Goal: Information Seeking & Learning: Find contact information

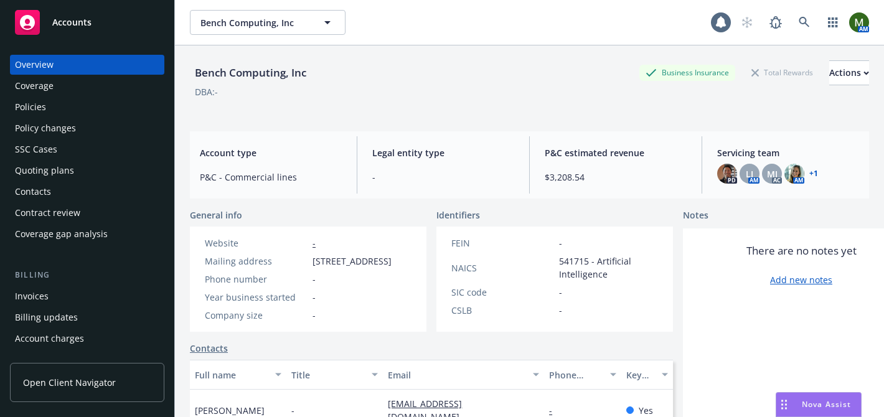
click at [72, 106] on div "Policies" at bounding box center [87, 107] width 144 height 20
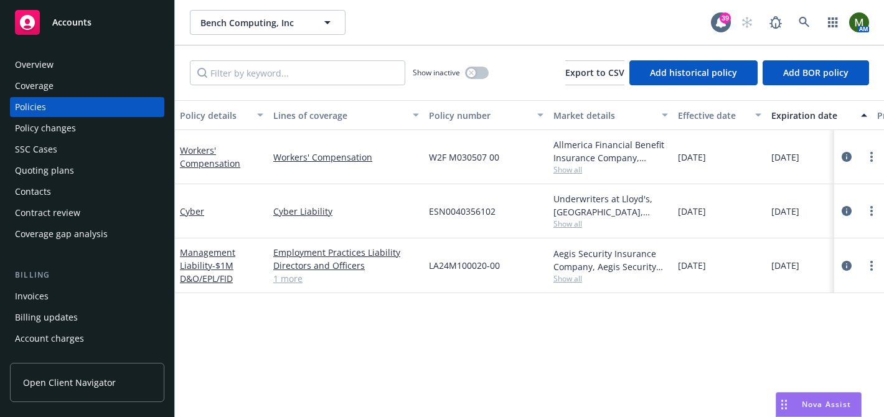
click at [450, 210] on span "ESN0040356102" at bounding box center [462, 211] width 67 height 13
copy span "ESN0040356102"
click at [194, 262] on link "Management Liability - $1M D&O/EPL/FID" at bounding box center [207, 266] width 55 height 38
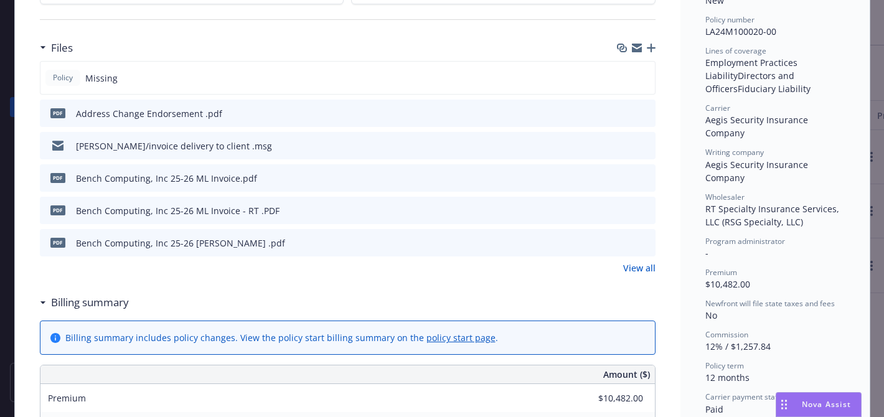
scroll to position [313, 0]
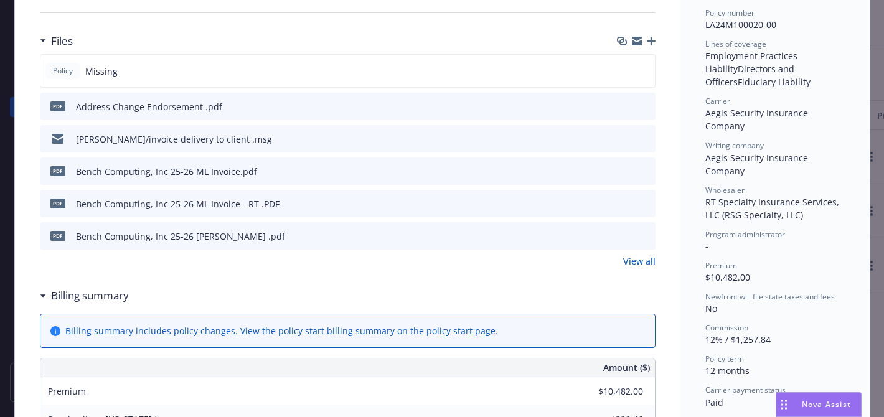
click at [648, 234] on icon "preview file" at bounding box center [643, 235] width 11 height 9
click at [646, 136] on icon "preview file" at bounding box center [643, 138] width 11 height 9
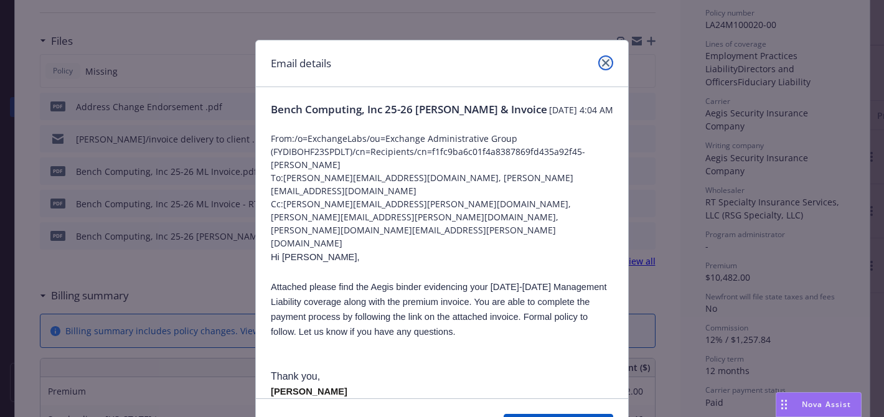
click at [607, 68] on link "close" at bounding box center [605, 62] width 15 height 15
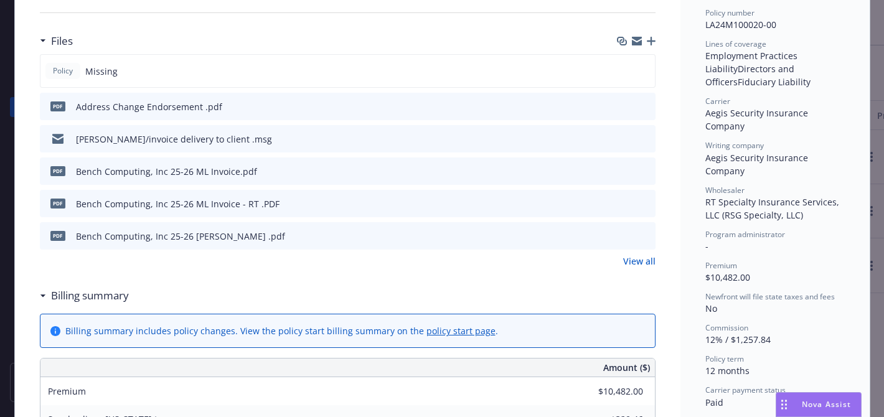
click at [645, 259] on link "View all" at bounding box center [639, 261] width 32 height 13
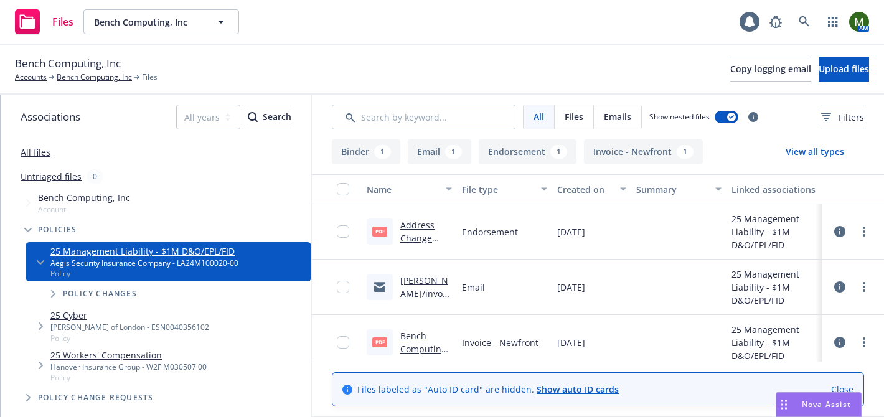
scroll to position [119, 0]
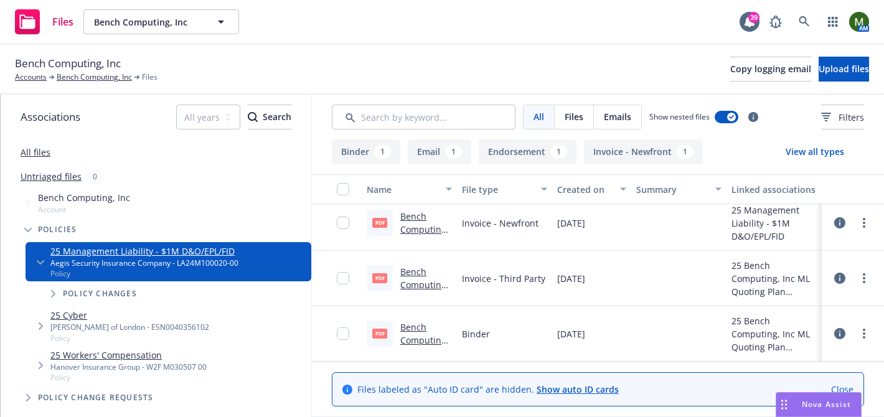
click at [418, 323] on link "Bench Computing, Inc 25-26 [PERSON_NAME] .pdf" at bounding box center [424, 353] width 49 height 64
click at [417, 286] on link "Bench Computing, Inc 25-26 ML Invoice - RT .PDF" at bounding box center [425, 298] width 50 height 64
click at [731, 70] on button "Copy logging email" at bounding box center [771, 69] width 81 height 25
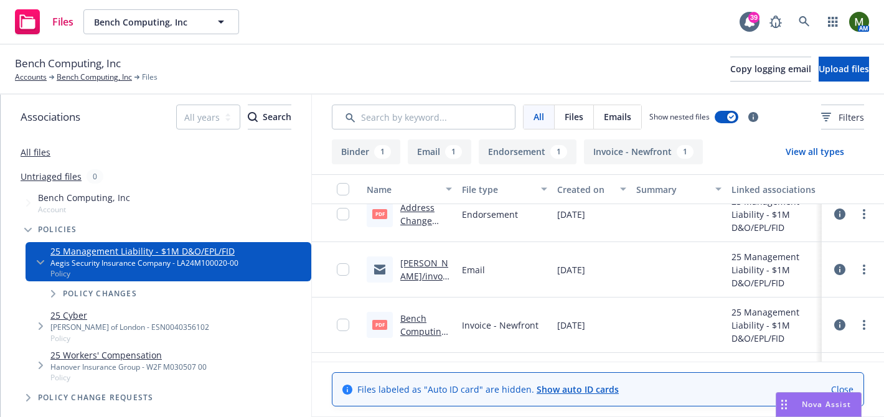
scroll to position [0, 0]
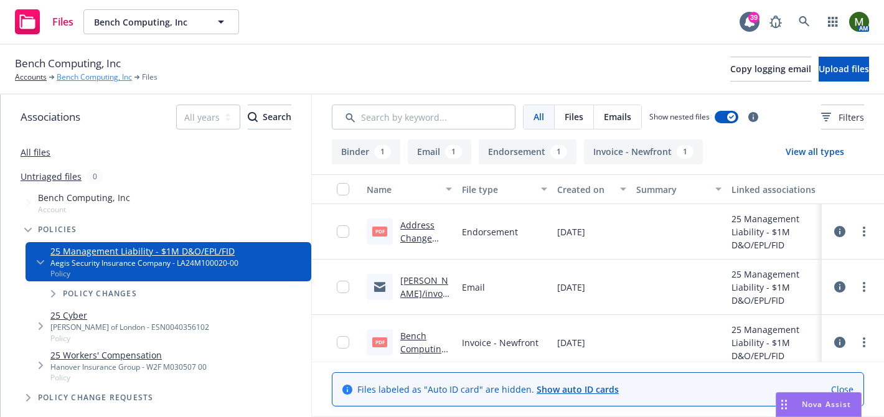
click at [97, 82] on link "Bench Computing, Inc" at bounding box center [94, 77] width 75 height 11
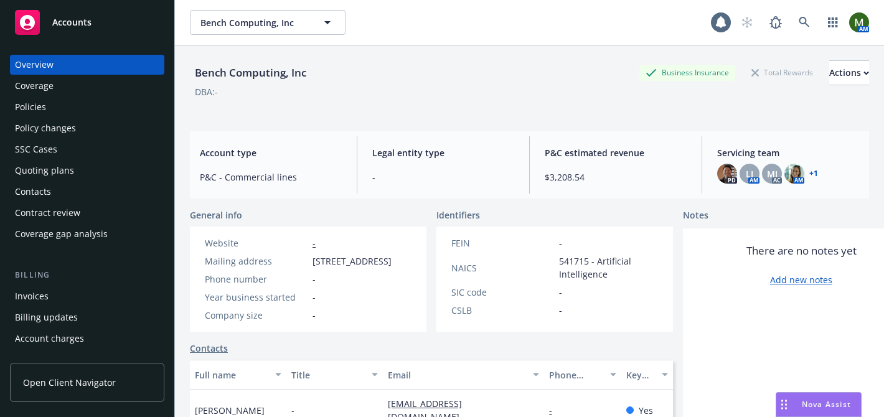
click at [77, 169] on div "Quoting plans" at bounding box center [87, 171] width 144 height 20
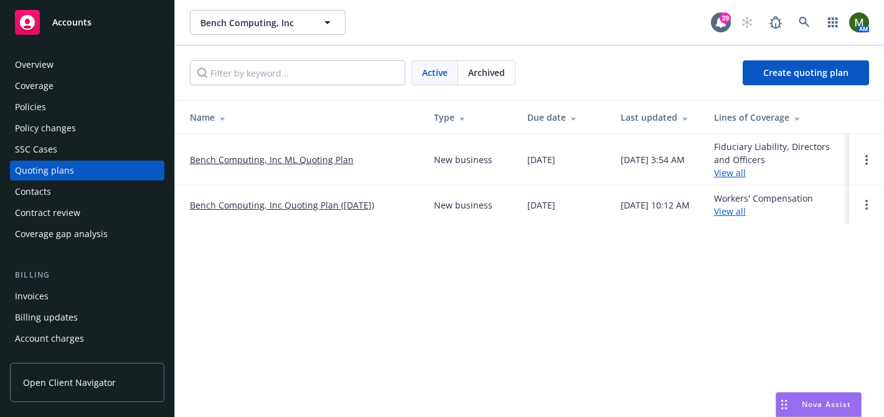
click at [326, 156] on link "Bench Computing, Inc ML Quoting Plan" at bounding box center [272, 159] width 164 height 13
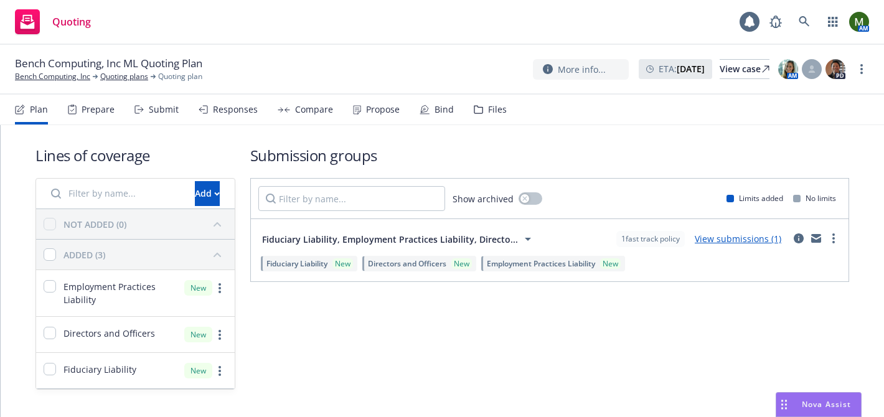
click at [503, 105] on nav "Plan Prepare Submit Responses Compare Propose Bind Files" at bounding box center [442, 110] width 854 height 30
click at [483, 104] on div "Files" at bounding box center [490, 110] width 33 height 30
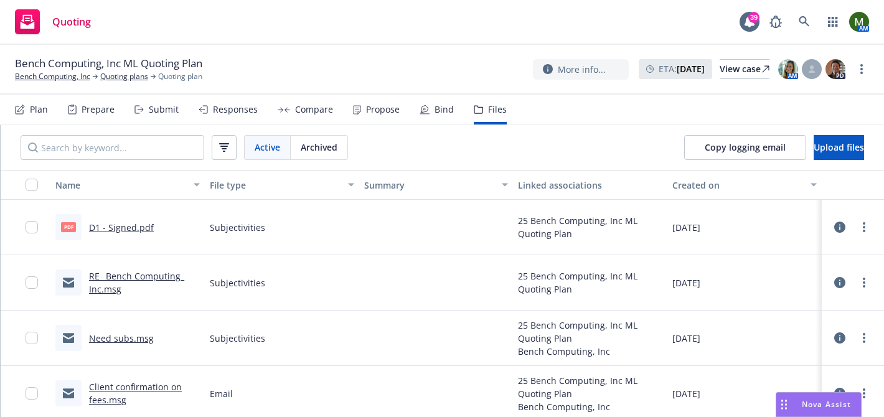
click at [140, 278] on link "RE_ Bench Computing_ Inc.msg" at bounding box center [136, 282] width 95 height 25
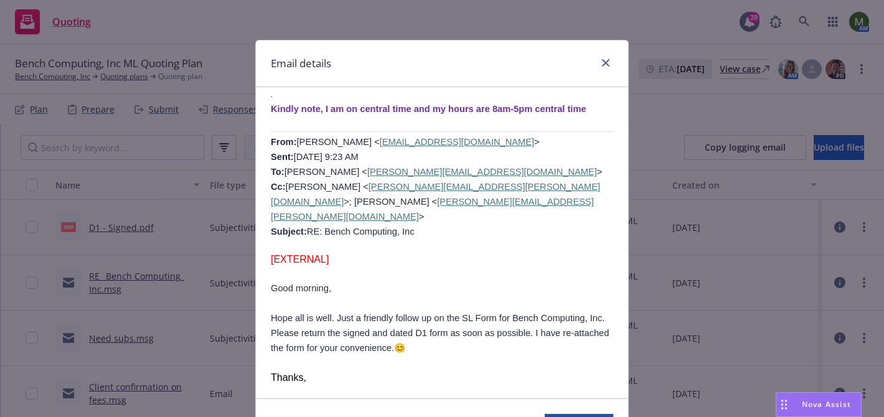
scroll to position [780, 0]
copy link "feduk.mirza@rtspecialty.com"
